Goal: Task Accomplishment & Management: Complete application form

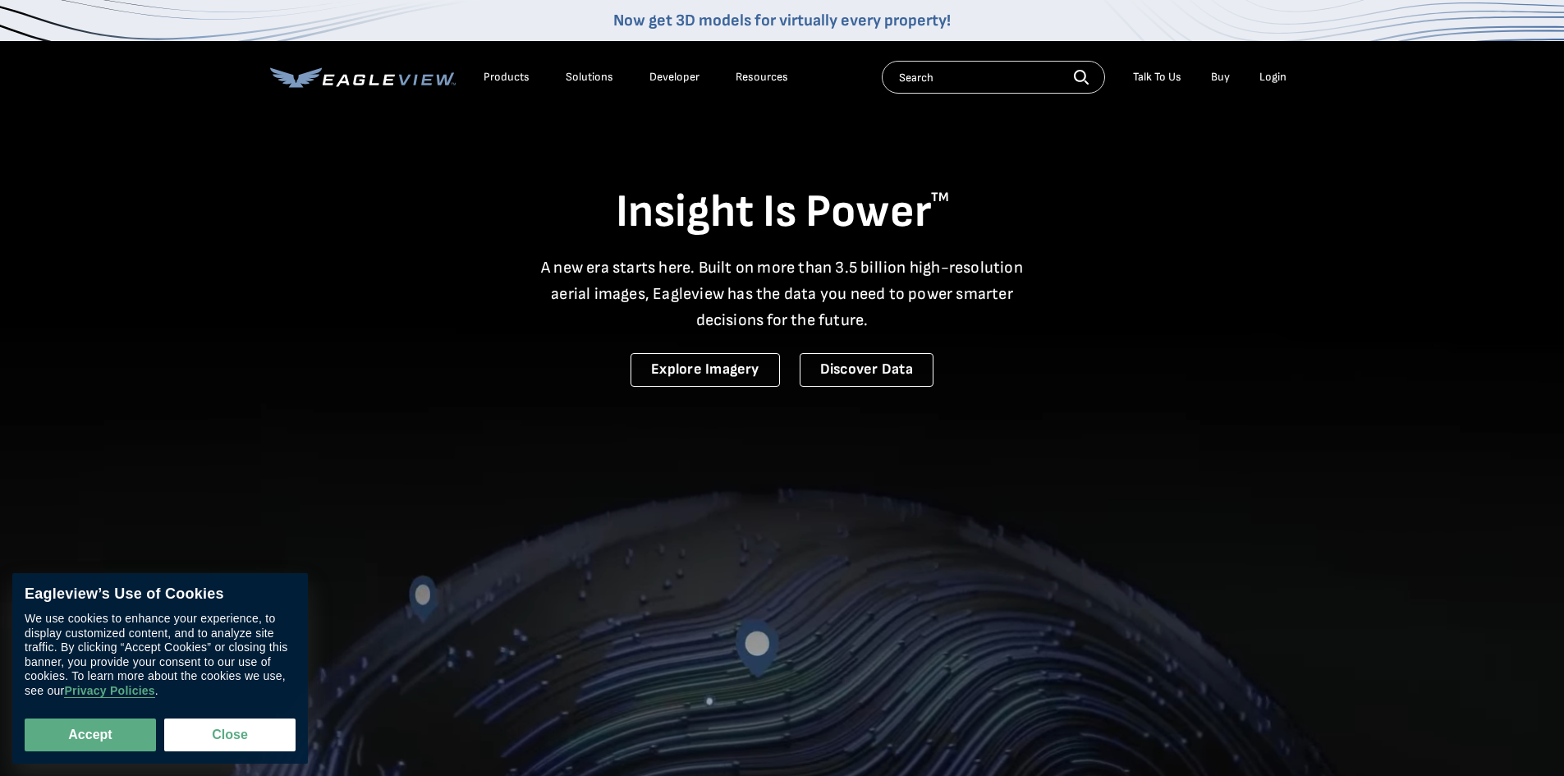
click at [1288, 72] on li "Login" at bounding box center [1273, 77] width 44 height 25
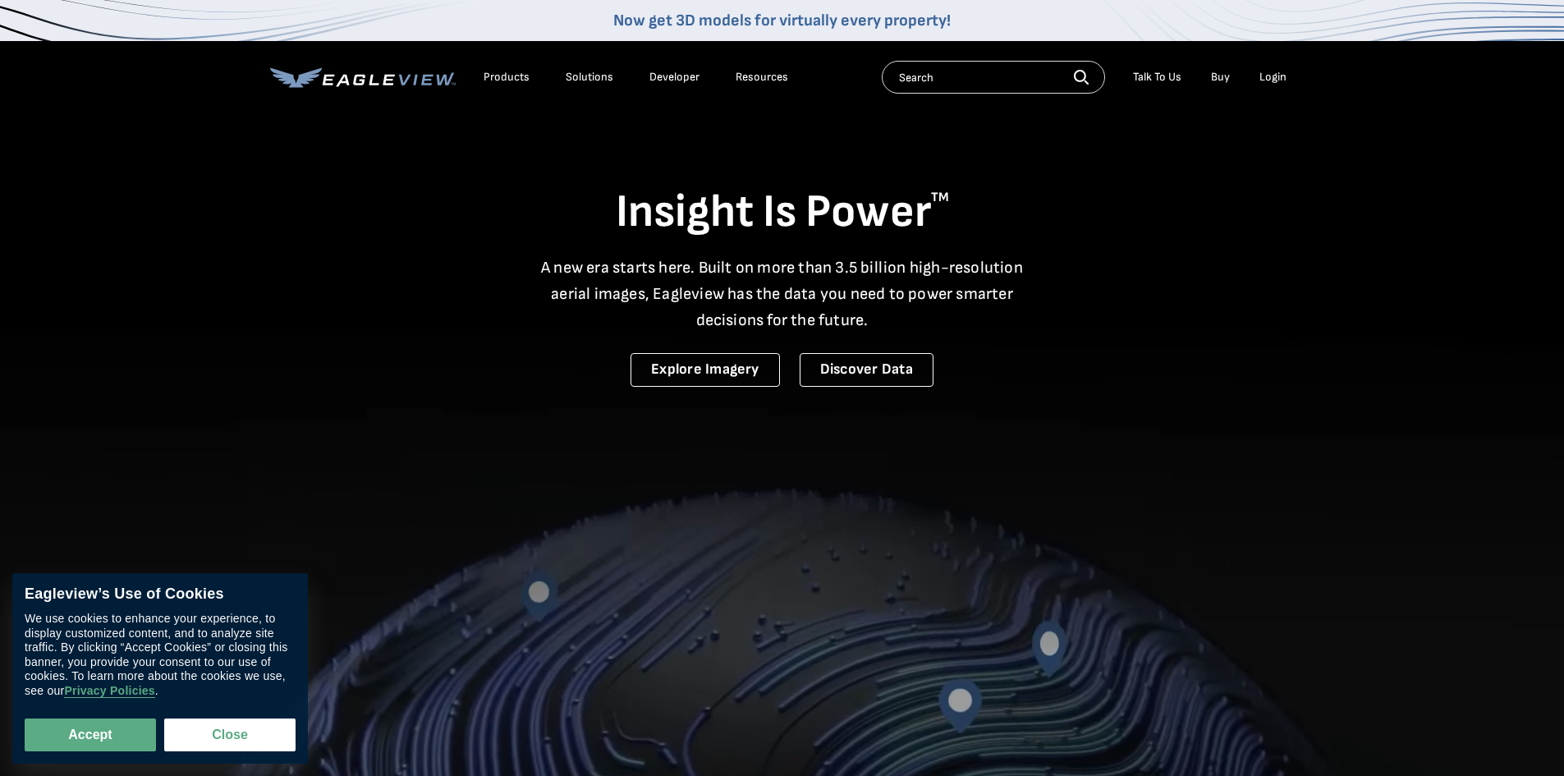
click at [1284, 76] on div "Login" at bounding box center [1273, 77] width 27 height 15
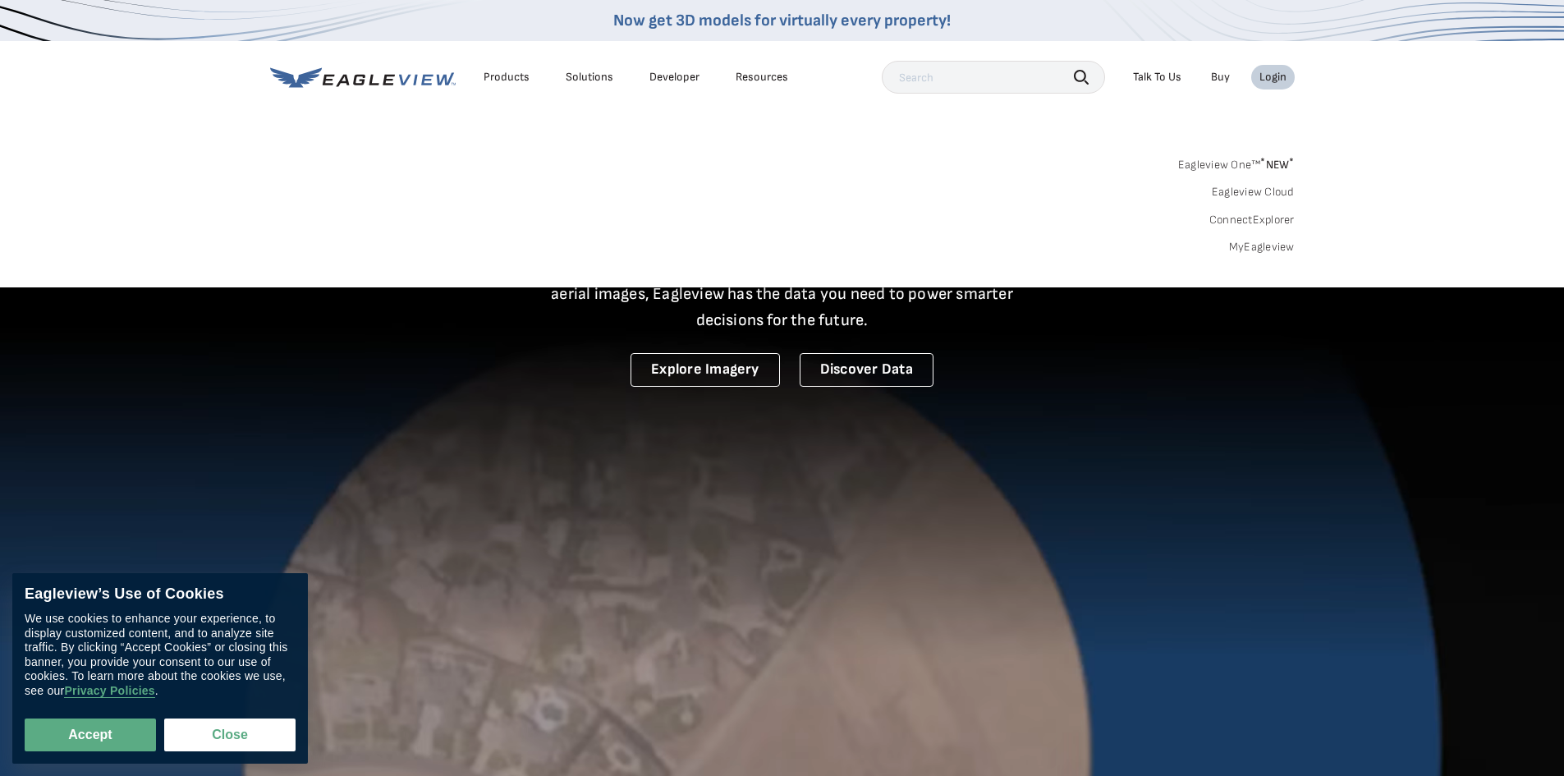
click at [1282, 251] on link "MyEagleview" at bounding box center [1262, 247] width 66 height 15
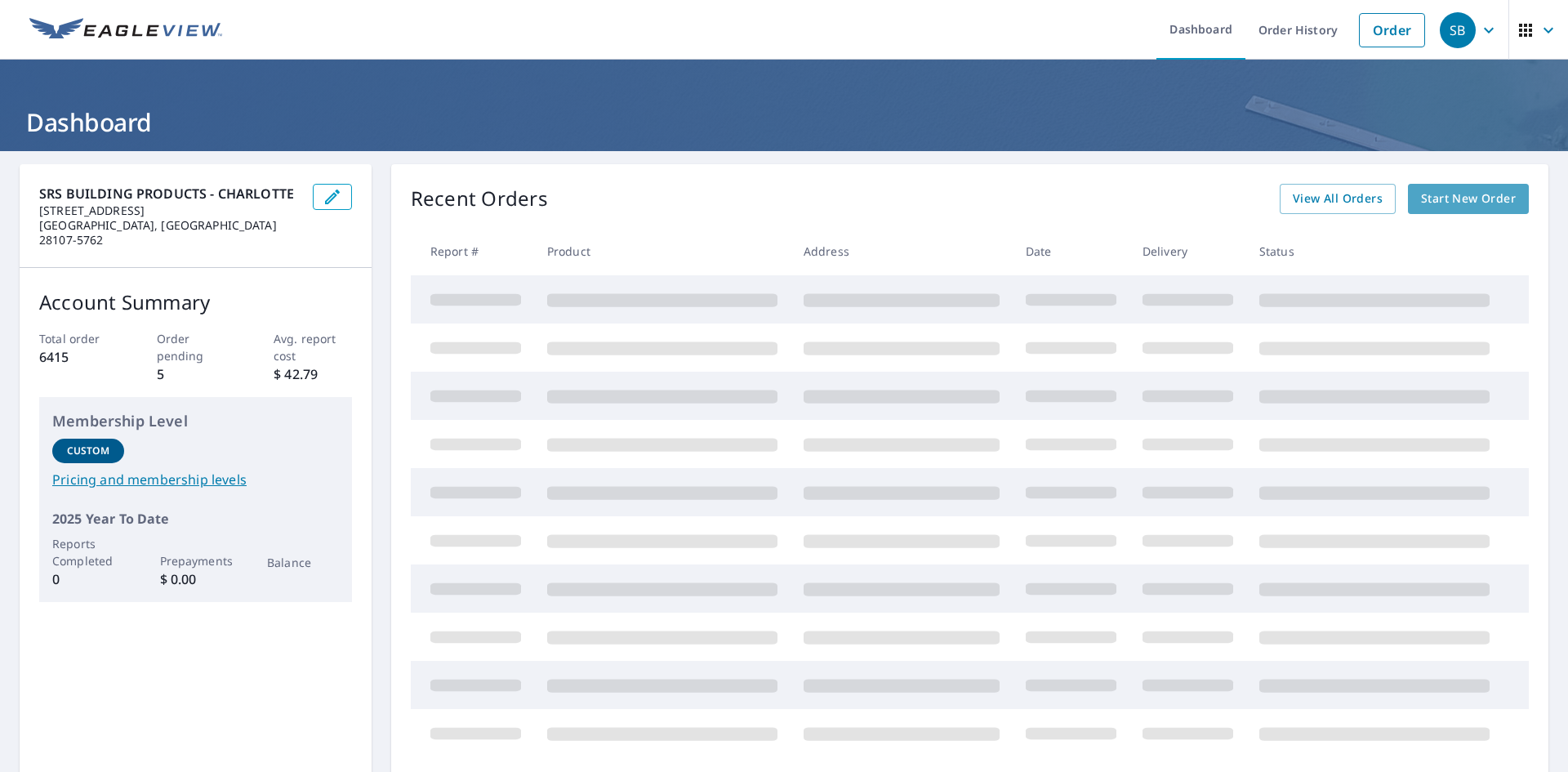
click at [1447, 209] on link "Start New Order" at bounding box center [1469, 199] width 121 height 30
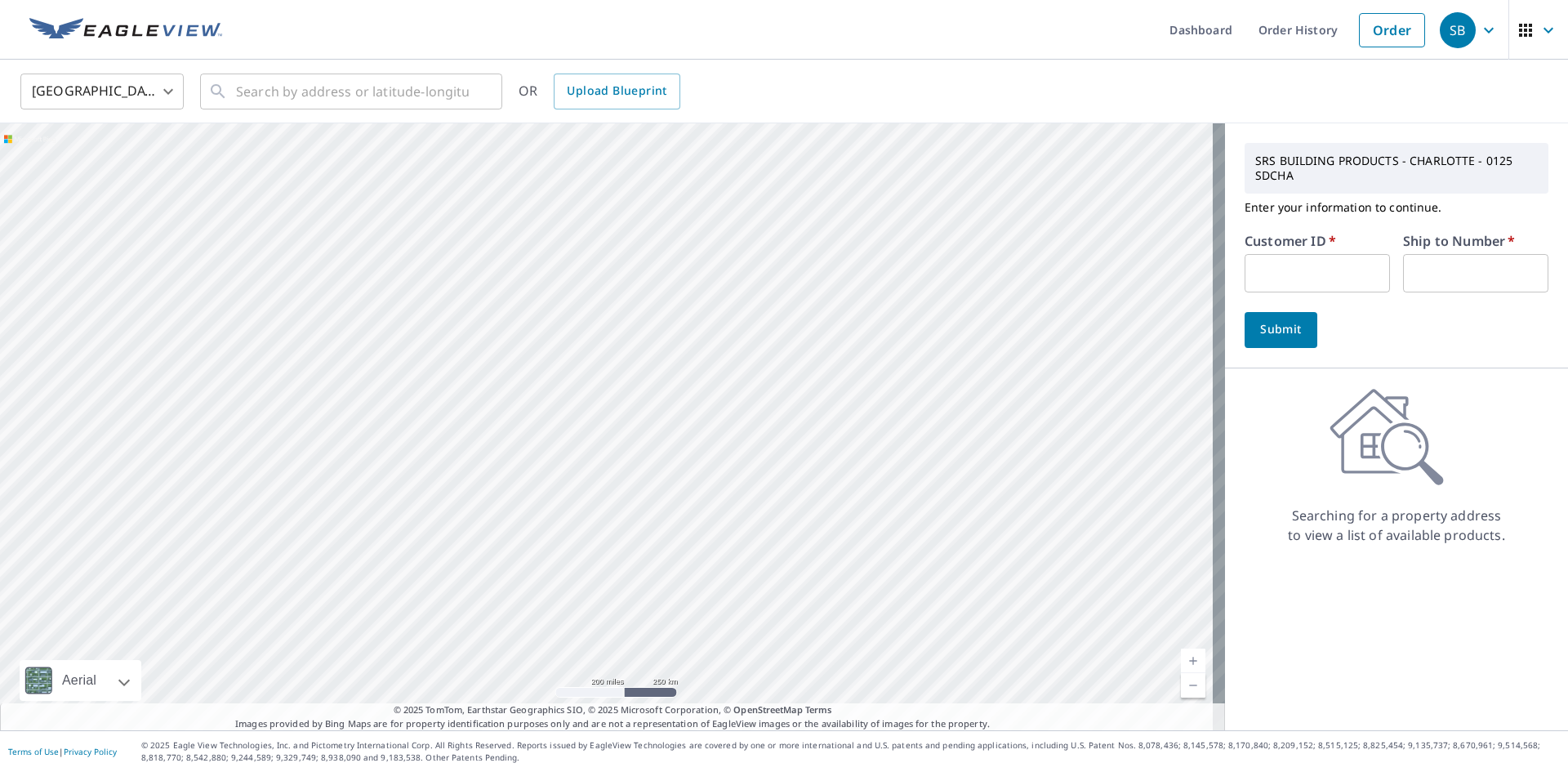
click at [1256, 272] on input "text" at bounding box center [1316, 273] width 145 height 39
paste input "s046039"
type input "s046039"
click at [1442, 258] on input "text" at bounding box center [1476, 273] width 145 height 39
type input "1"
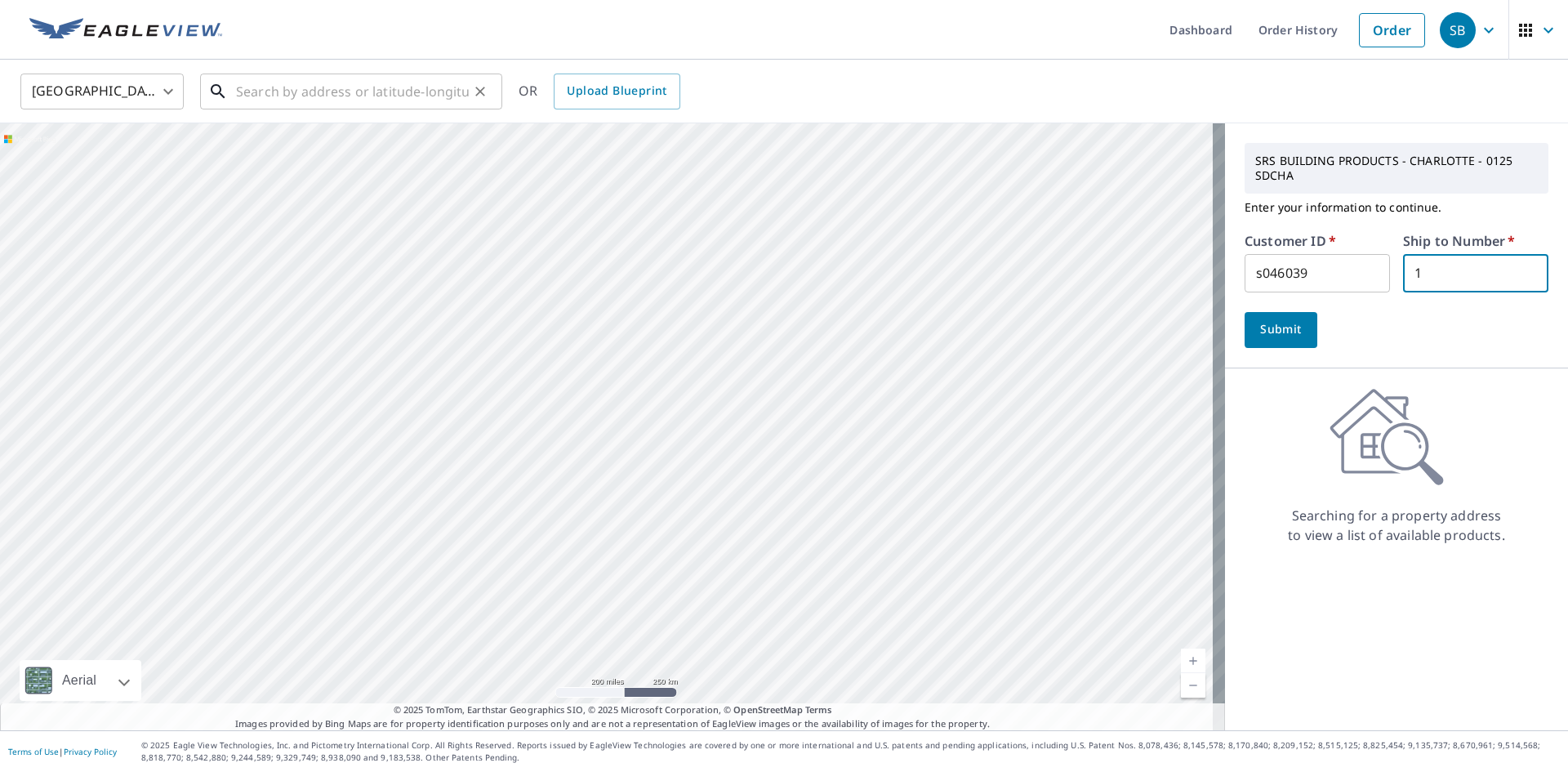
click at [353, 98] on input "text" at bounding box center [352, 92] width 233 height 46
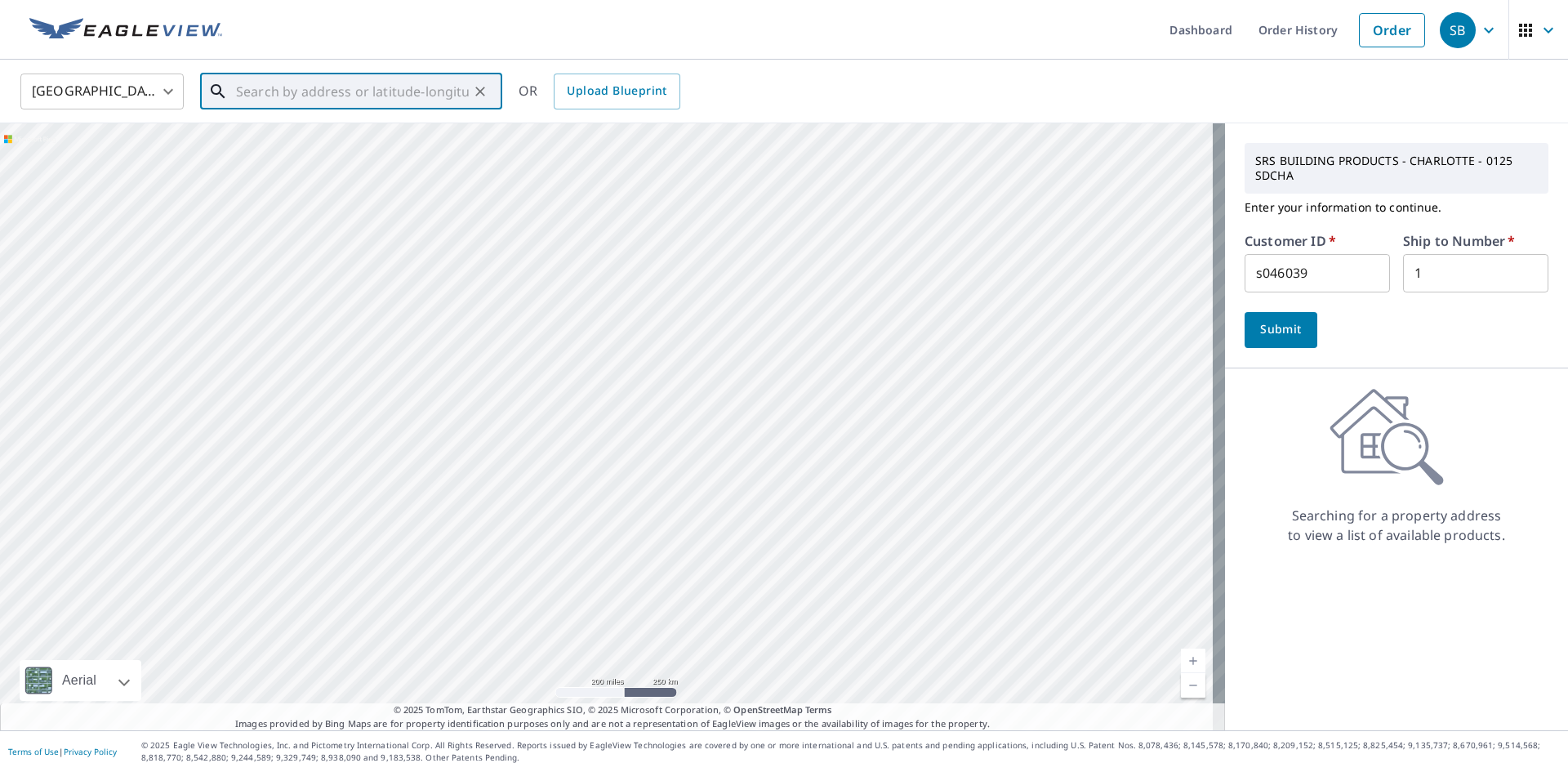
paste input "9169 Perseverance Dr Harrisburg, NC, United State"
type input "9169 Perseverance Dr Harrisburg, NC, United State"
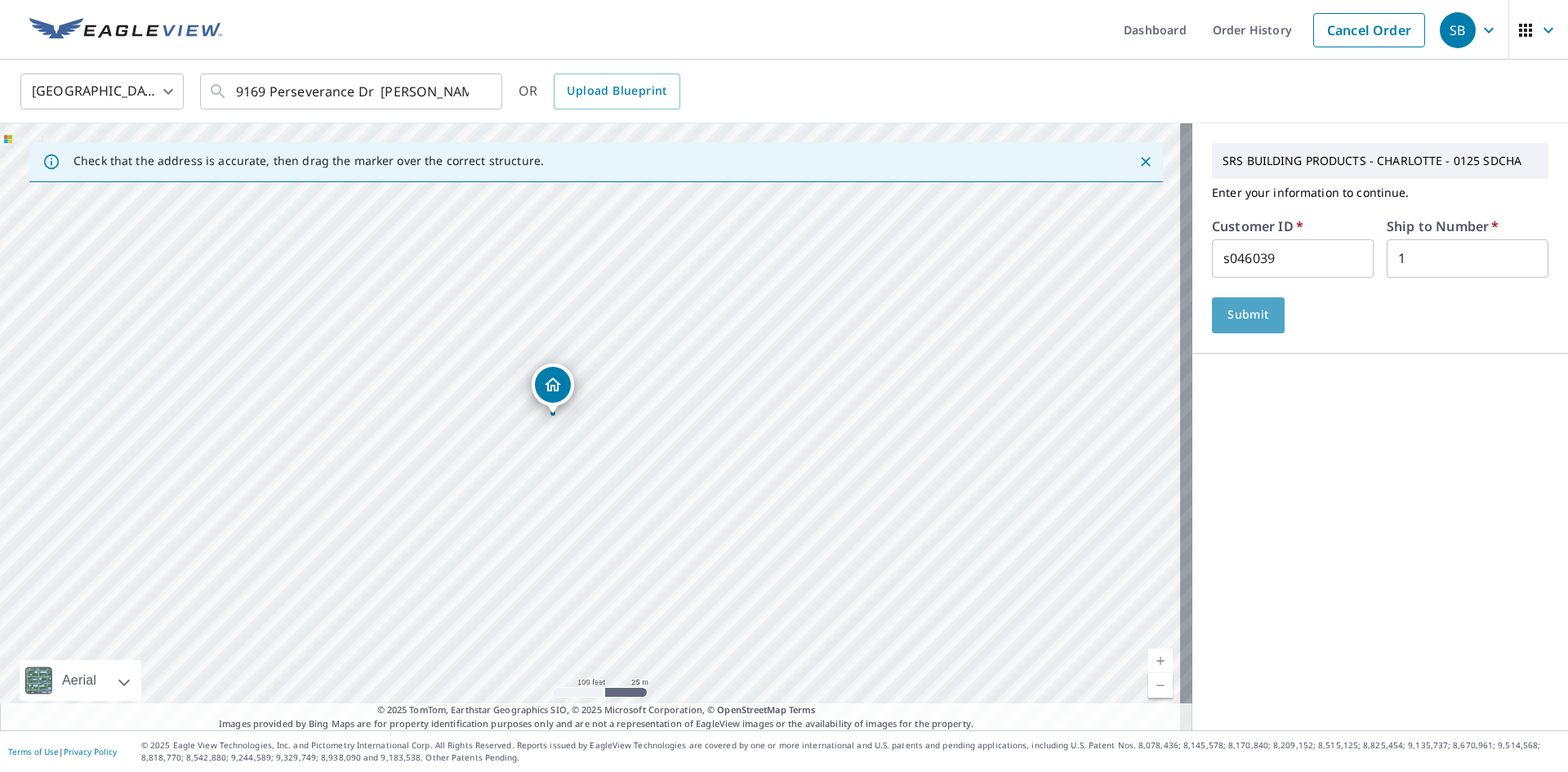
click at [1225, 309] on span "Submit" at bounding box center [1248, 314] width 47 height 21
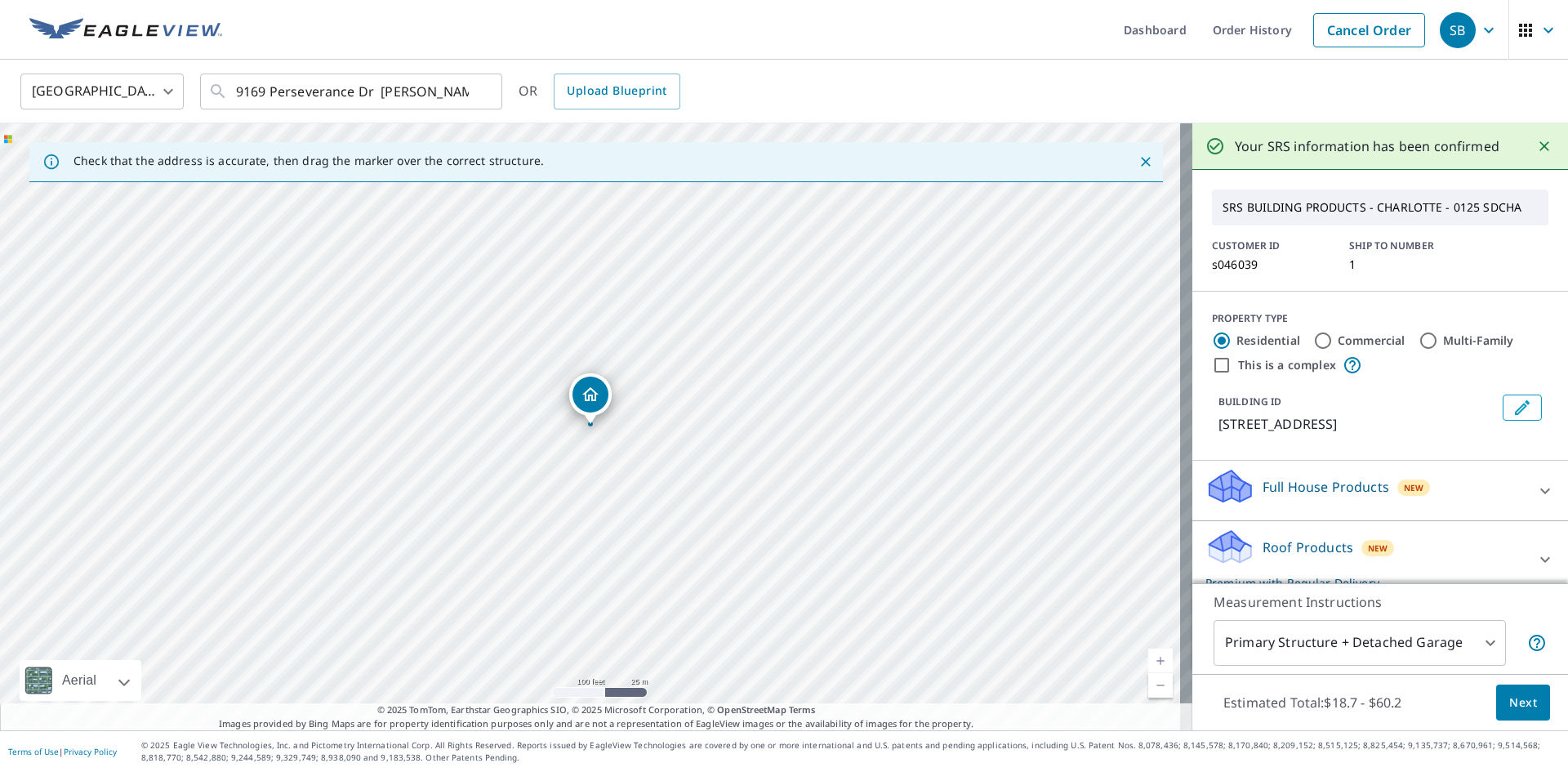
click at [1508, 693] on span "Next" at bounding box center [1522, 702] width 28 height 21
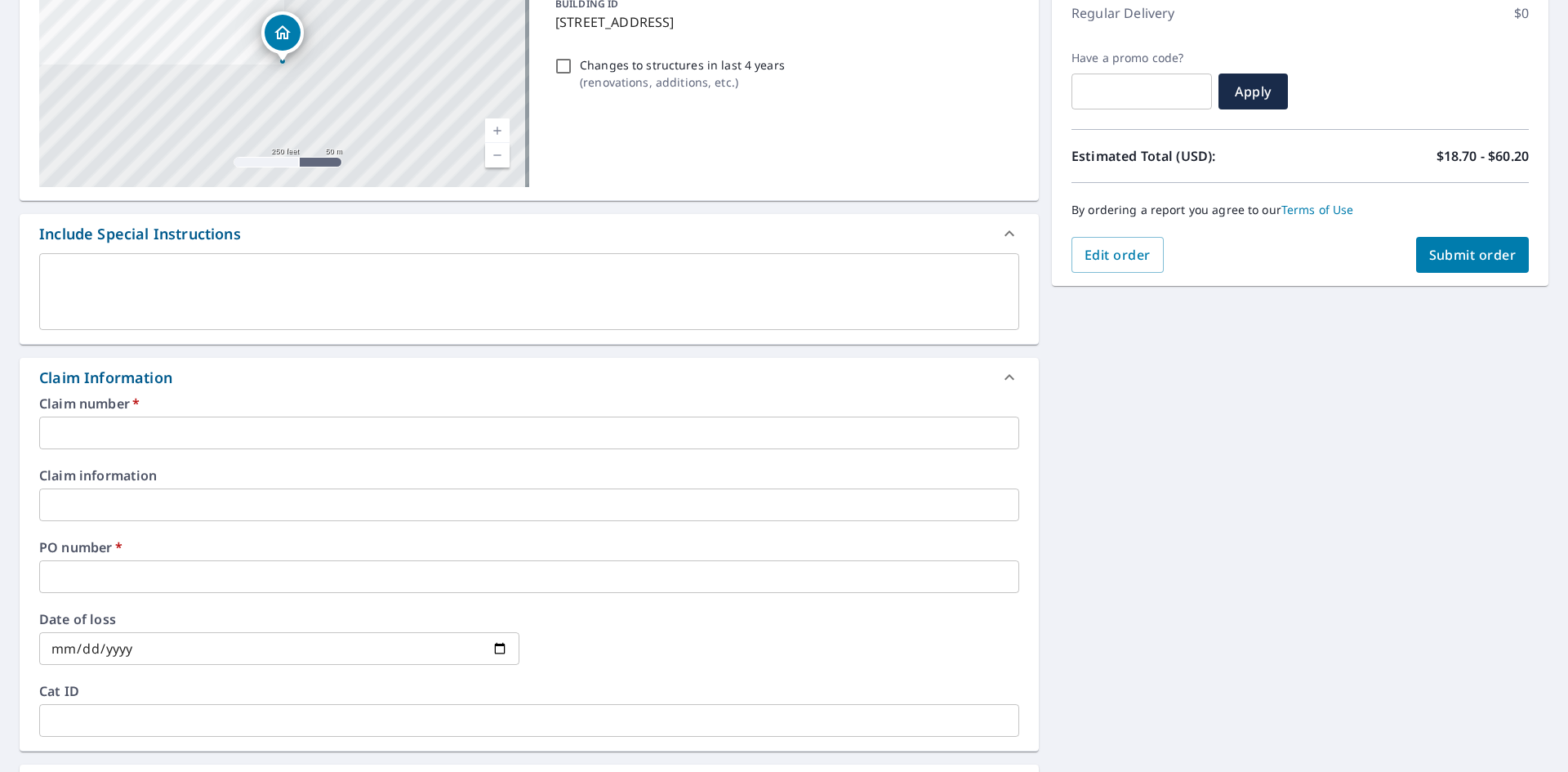
scroll to position [245, 0]
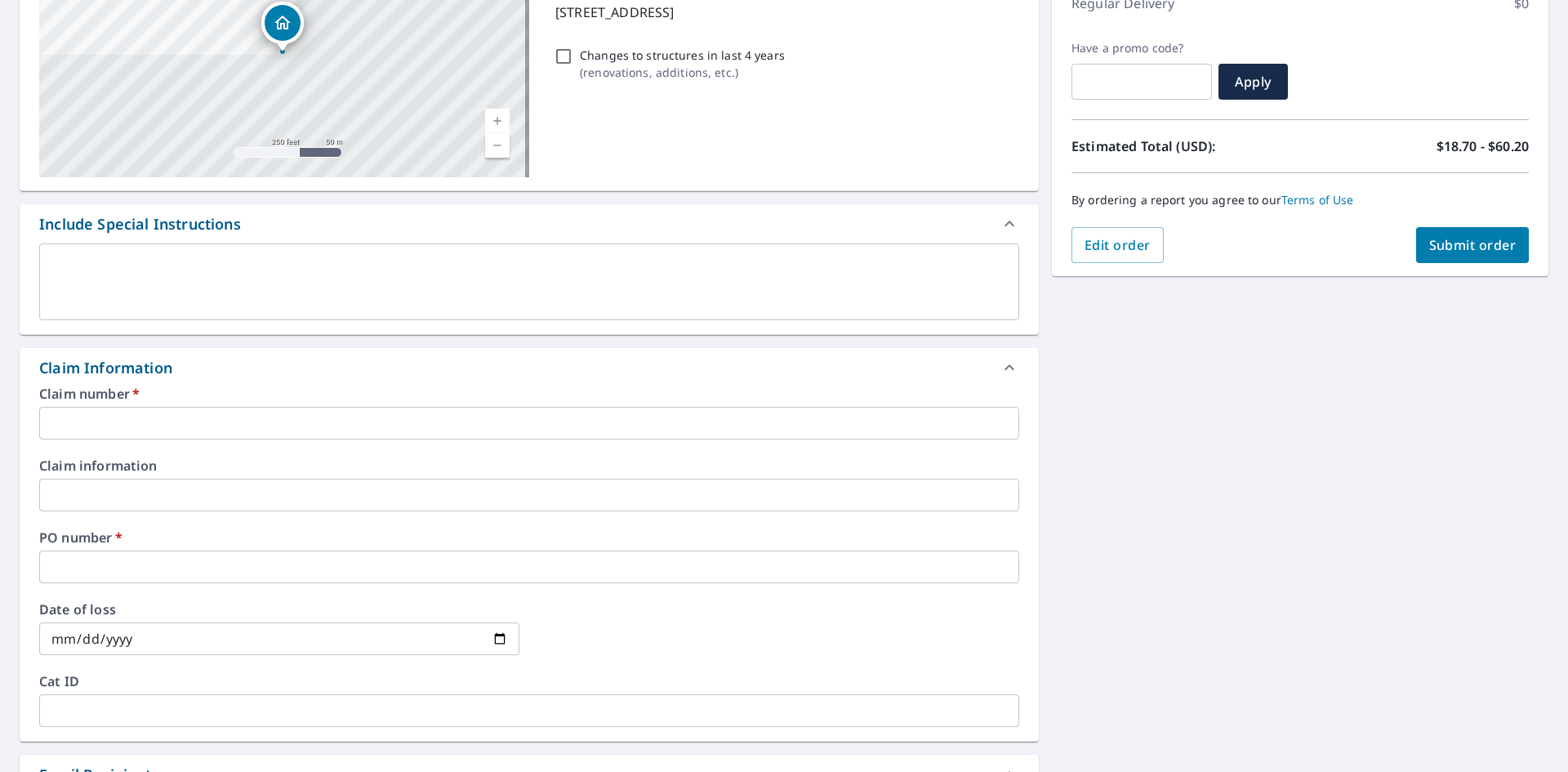
click at [254, 409] on input "text" at bounding box center [528, 423] width 979 height 33
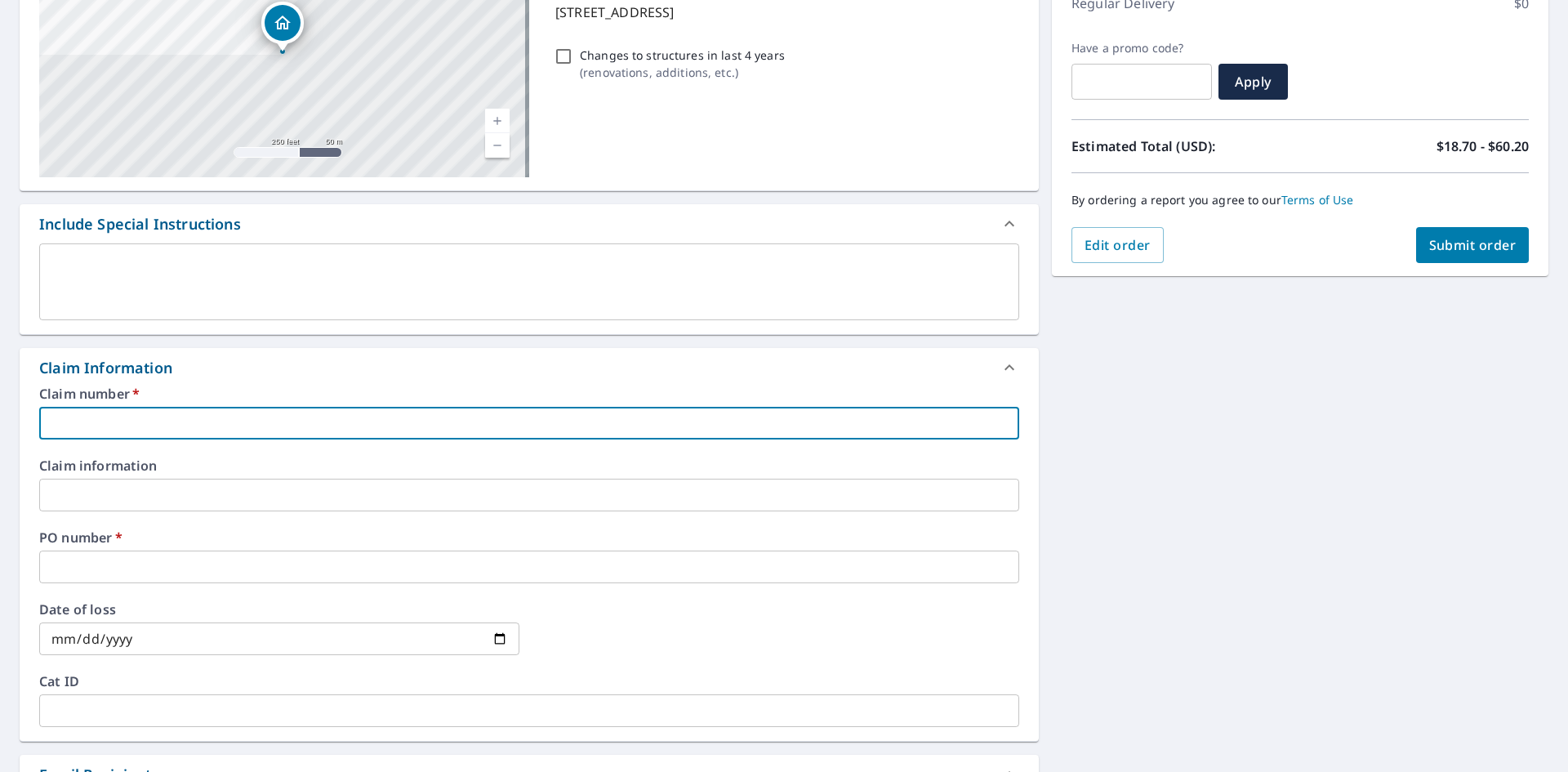
type input "125"
checkbox input "true"
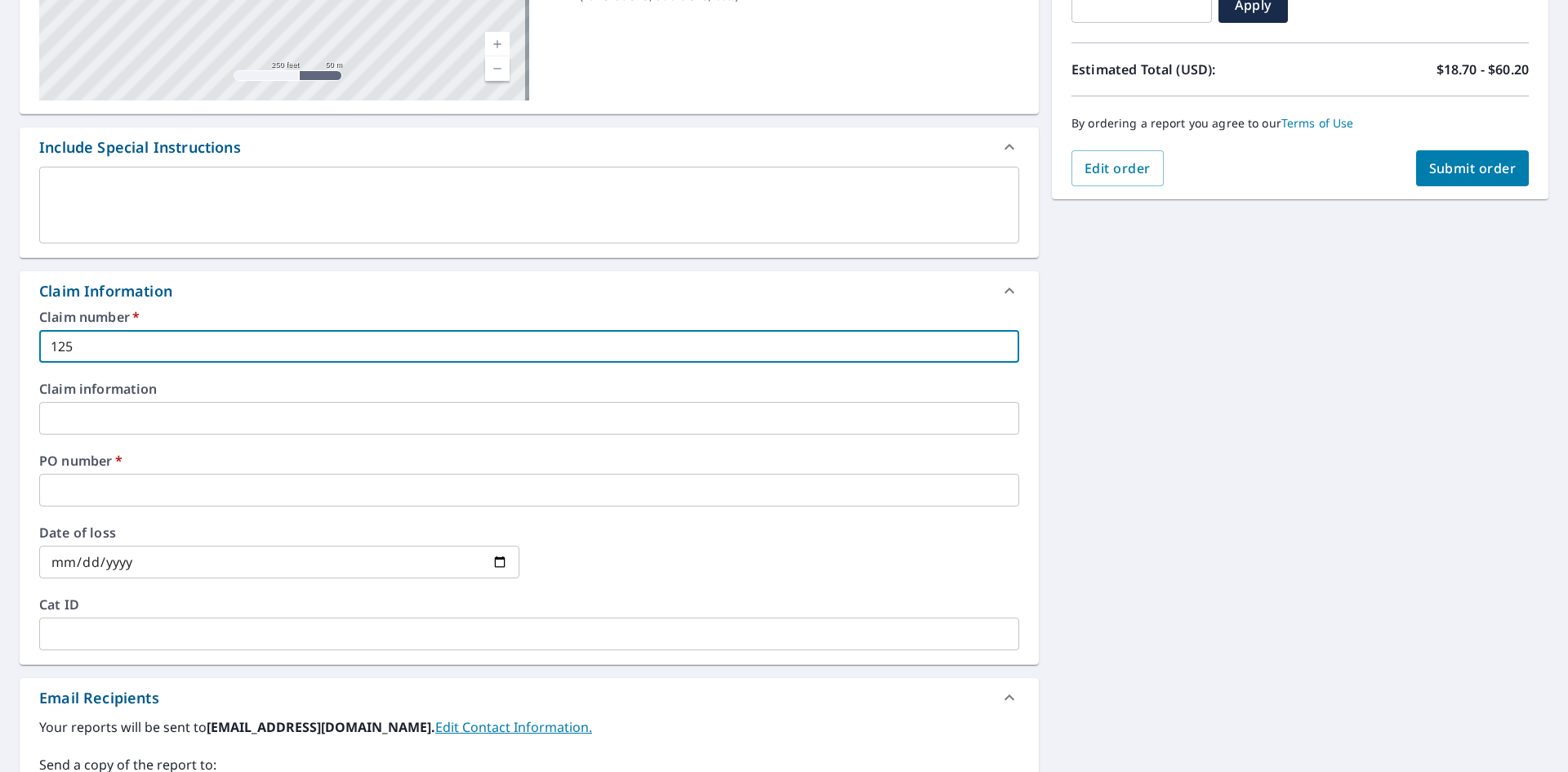
scroll to position [409, 0]
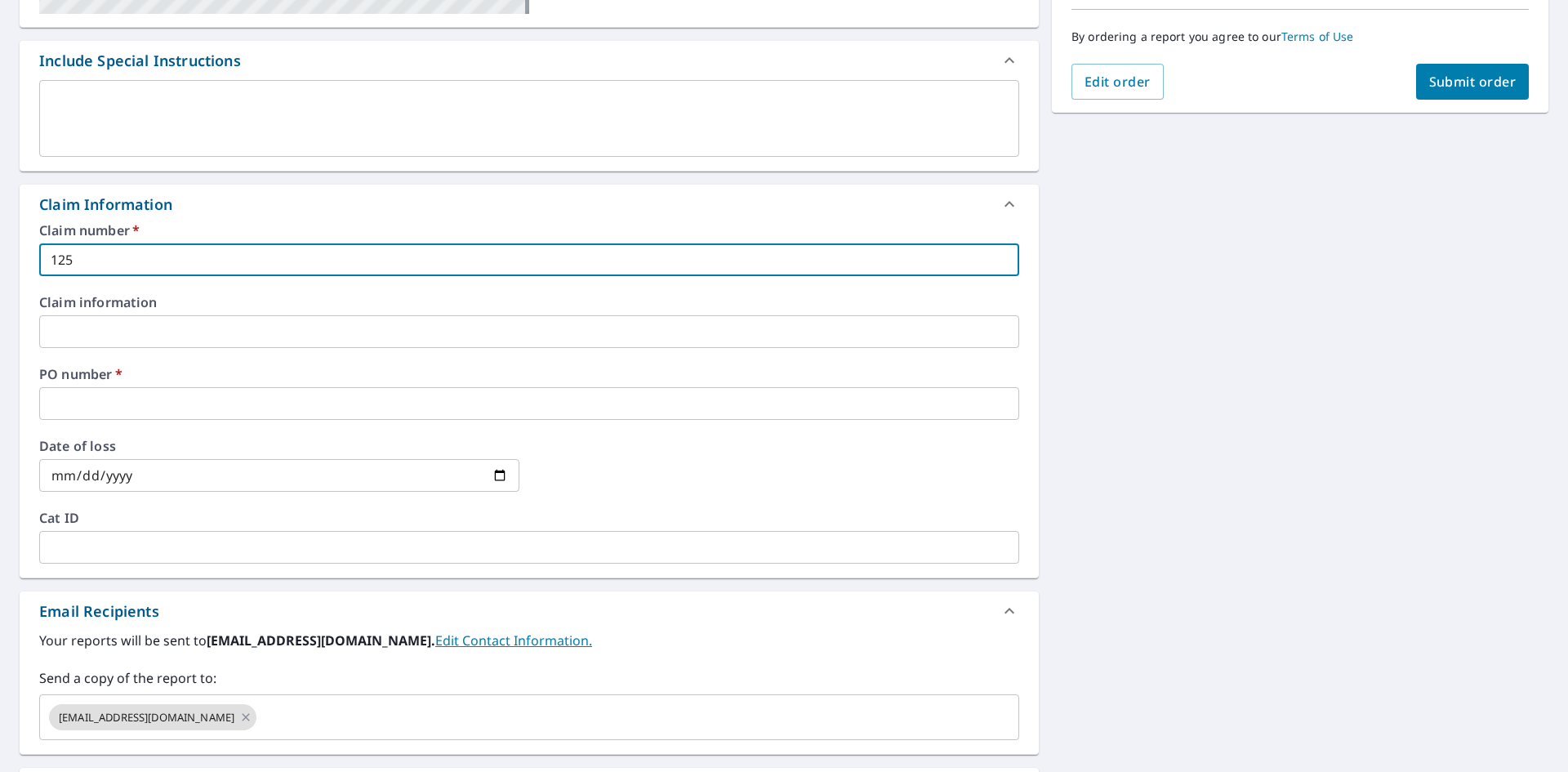
drag, startPoint x: 168, startPoint y: 398, endPoint x: 155, endPoint y: 408, distance: 16.4
click at [168, 398] on input "text" at bounding box center [528, 403] width 979 height 33
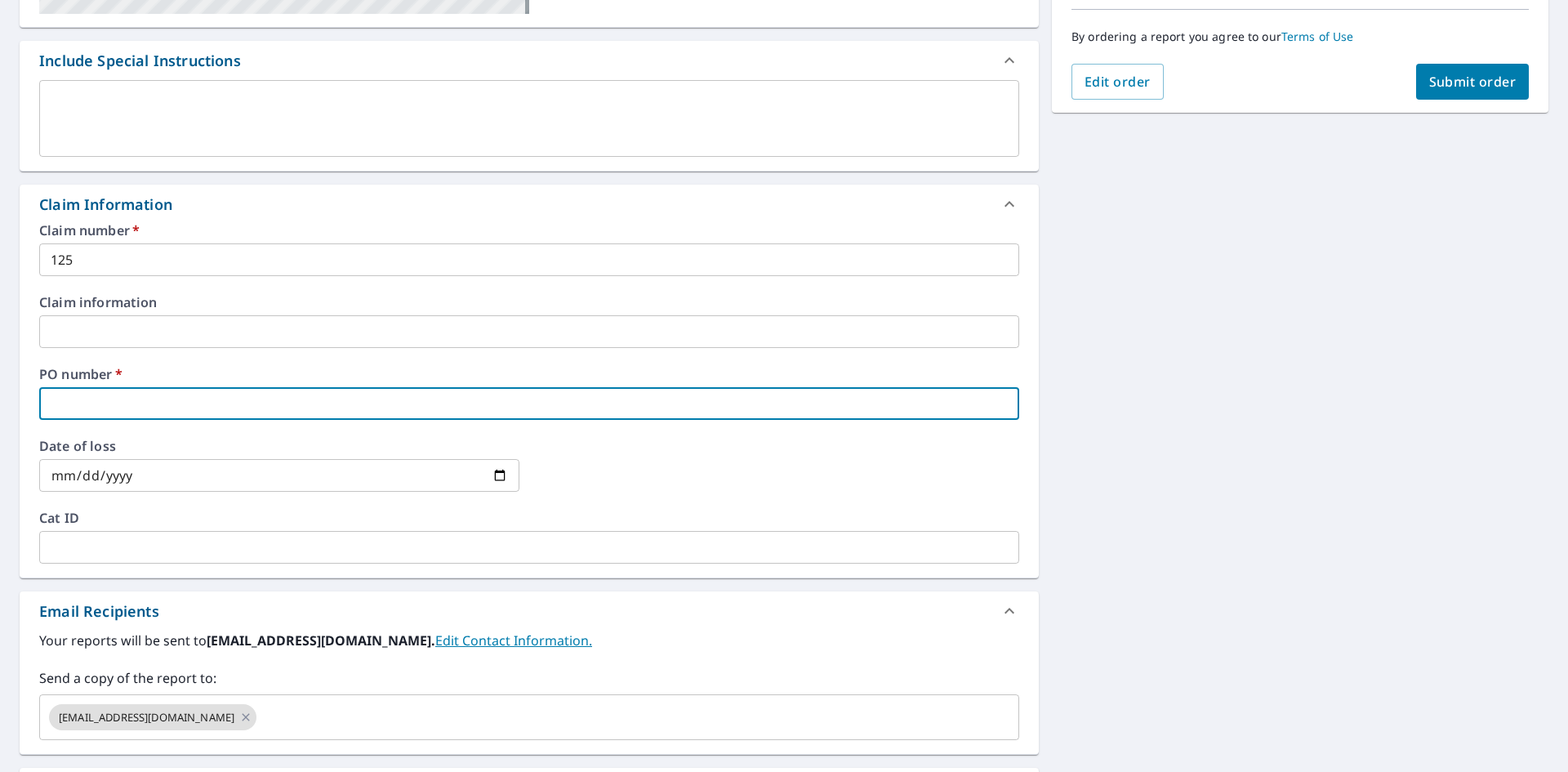
type input "2125"
checkbox input "true"
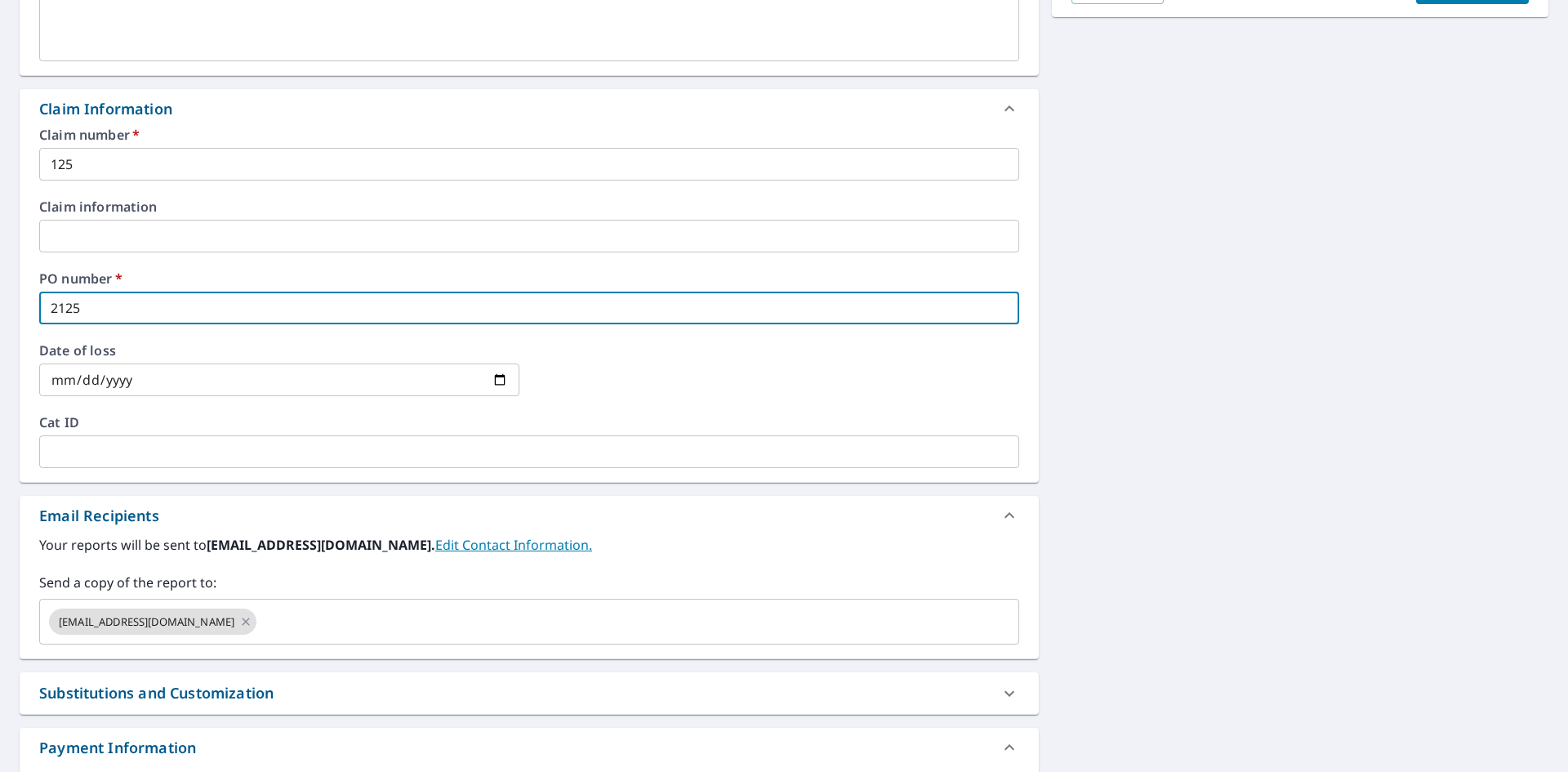
scroll to position [619, 0]
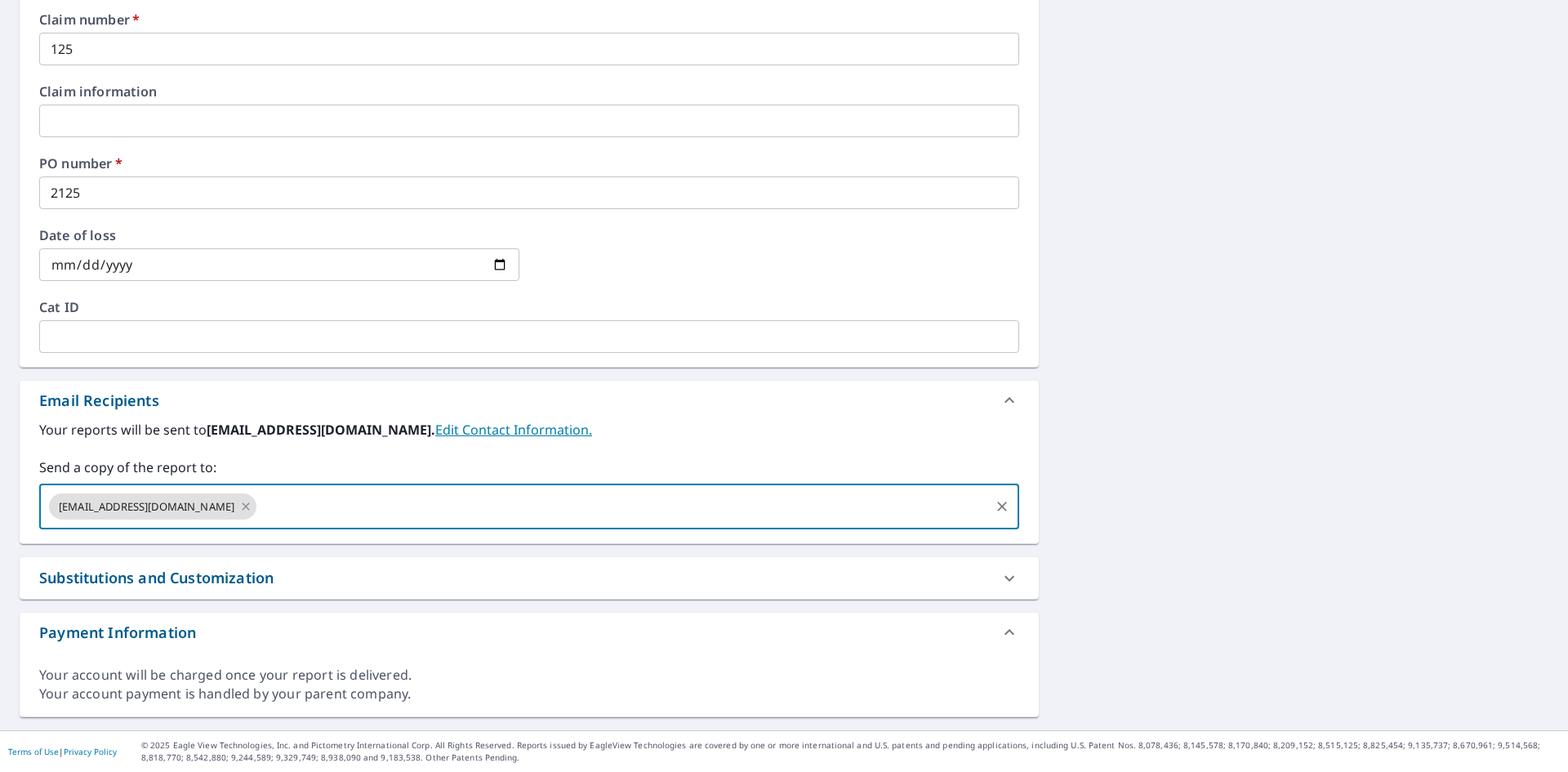
click at [442, 520] on input "text" at bounding box center [622, 506] width 728 height 31
paste input "Adam.Reid@srsbuildingproducts.com"
type input "Adam.Reid@srsbuildingproducts.com"
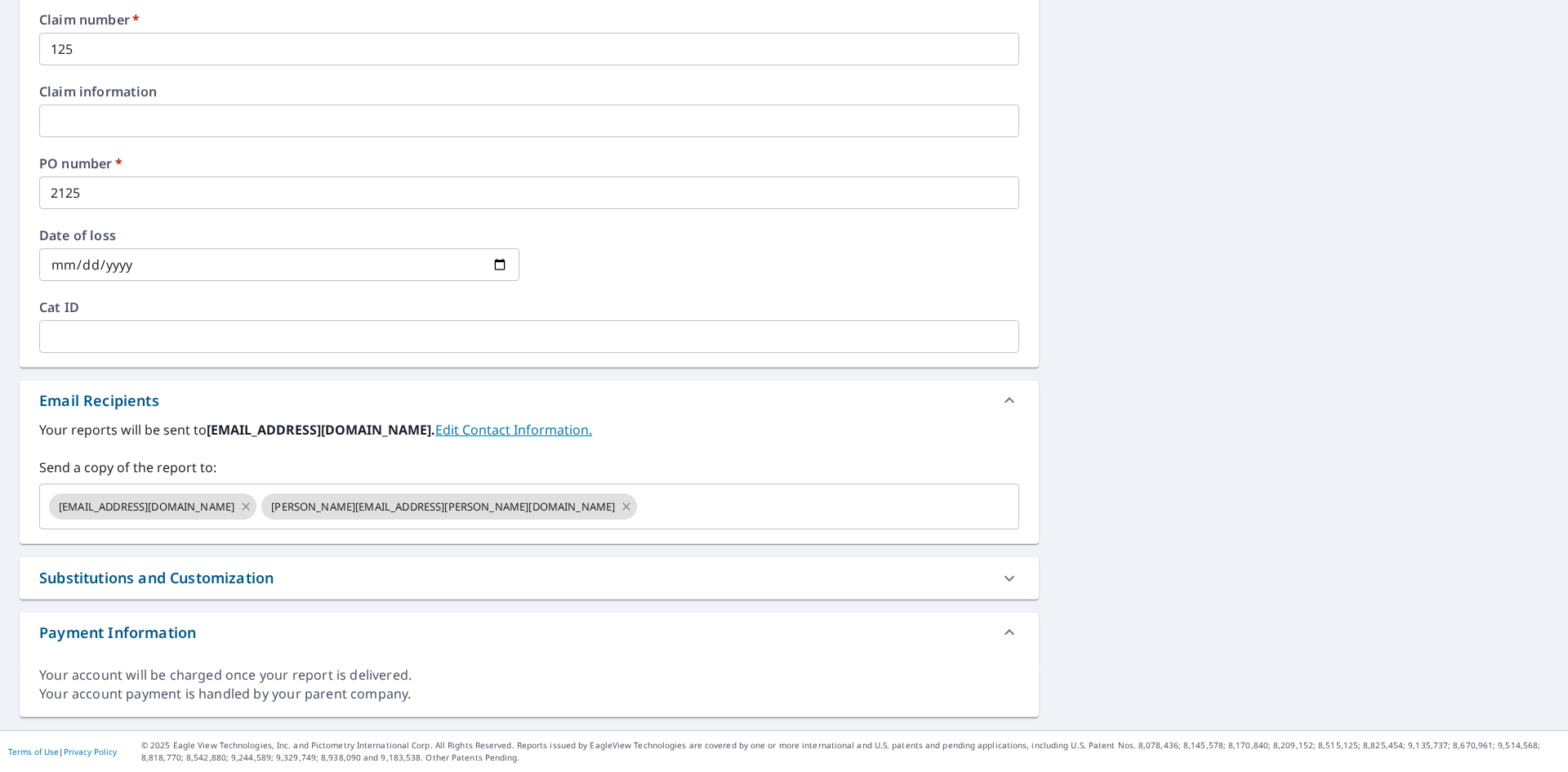
click at [658, 423] on label "Your reports will be sent to sdcha0125@srsicorp.com. Edit Contact Information." at bounding box center [528, 430] width 979 height 20
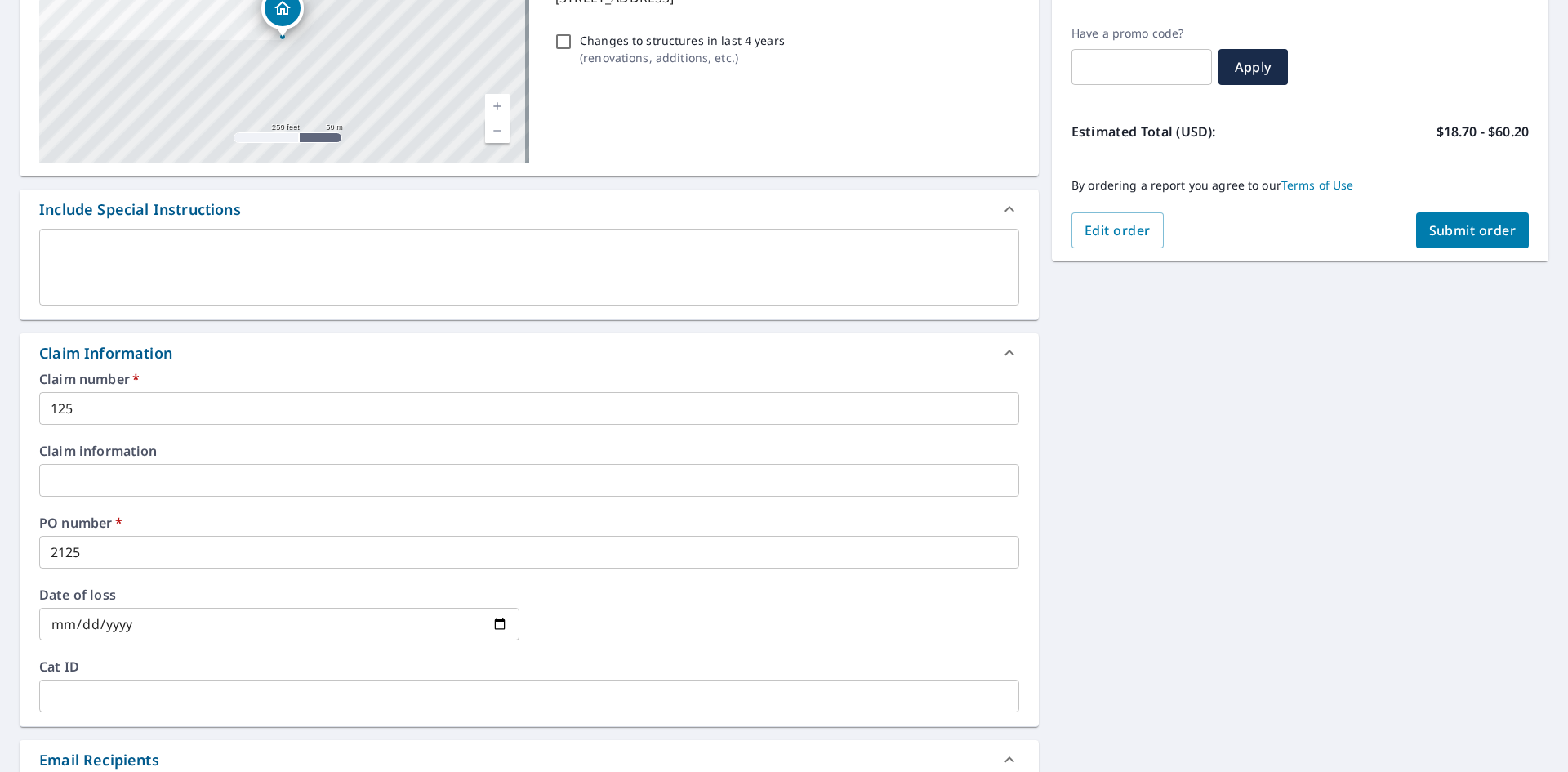
scroll to position [211, 0]
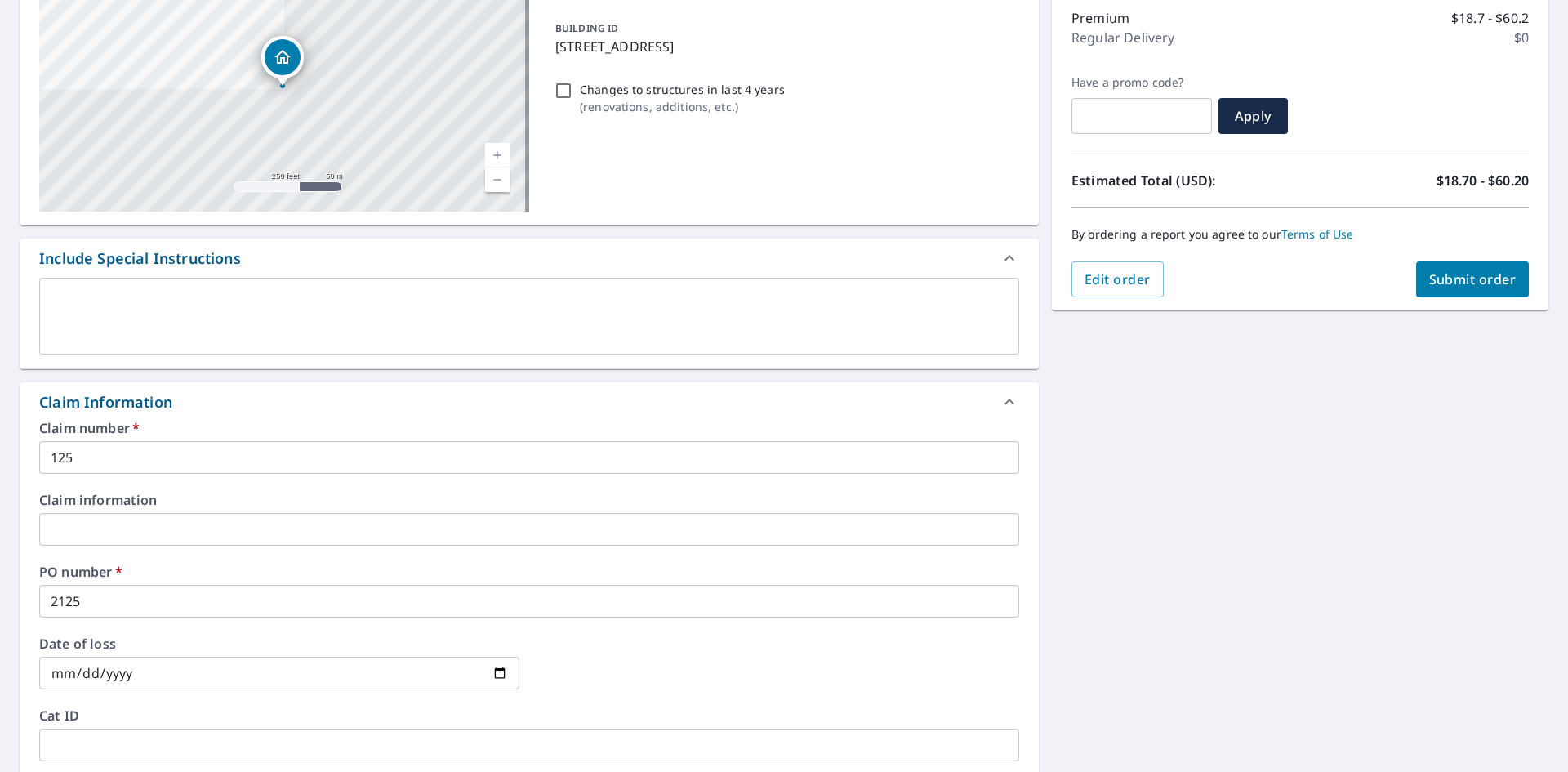
click at [1429, 281] on span "Submit order" at bounding box center [1473, 280] width 87 height 18
checkbox input "true"
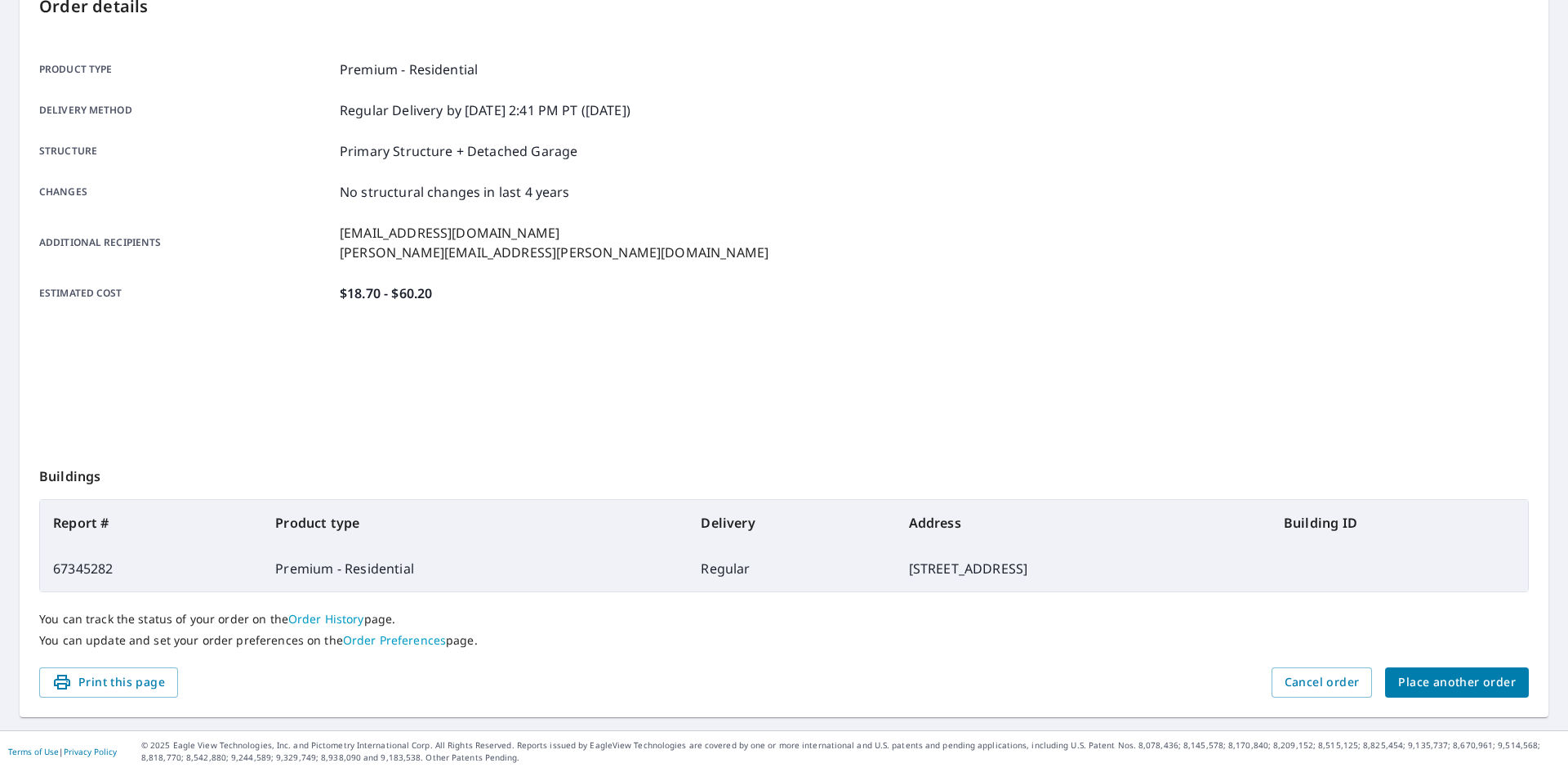
scroll to position [190, 0]
